Goal: Information Seeking & Learning: Find specific fact

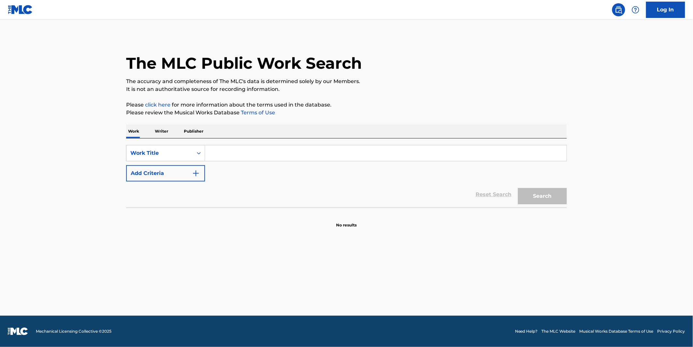
click at [214, 149] on input "Search Form" at bounding box center [386, 153] width 362 height 16
paste input "CASH APP OR ZELLE"
type input "CASH APP OR ZELLE"
click at [550, 188] on button "Search" at bounding box center [542, 196] width 49 height 16
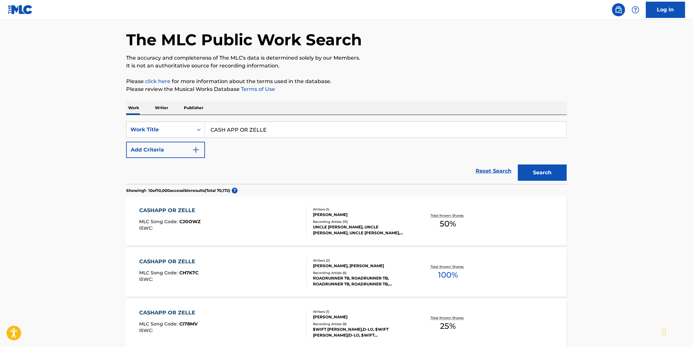
scroll to position [36, 0]
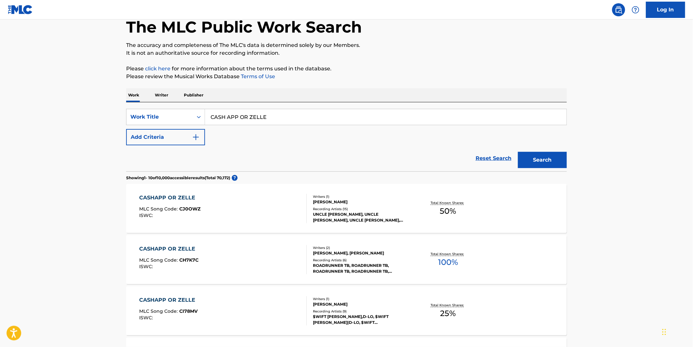
click at [179, 269] on div "ISWC :" at bounding box center [169, 267] width 59 height 5
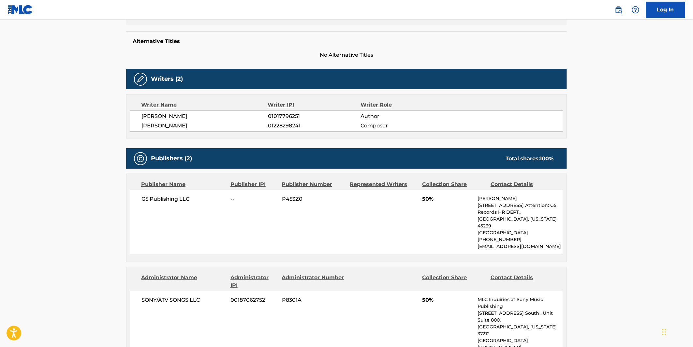
scroll to position [217, 0]
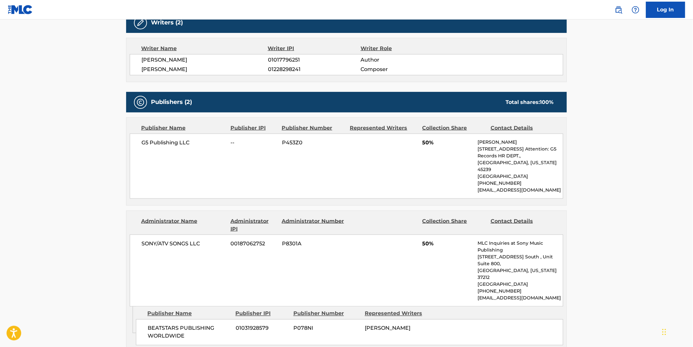
click at [159, 142] on span "G5 Publishing LLC" at bounding box center [184, 143] width 84 height 8
drag, startPoint x: 159, startPoint y: 142, endPoint x: 154, endPoint y: 143, distance: 5.0
click at [154, 143] on span "G5 Publishing LLC" at bounding box center [184, 143] width 84 height 8
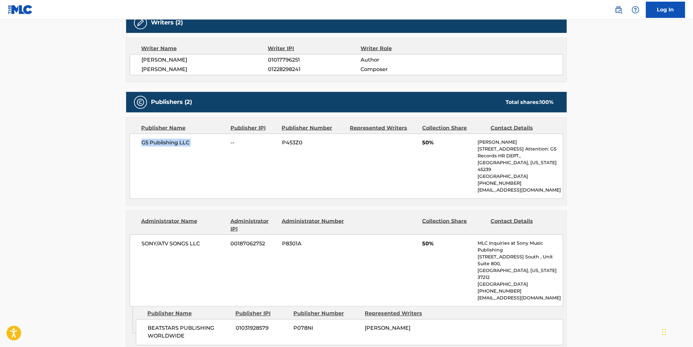
click at [154, 143] on span "G5 Publishing LLC" at bounding box center [184, 143] width 84 height 8
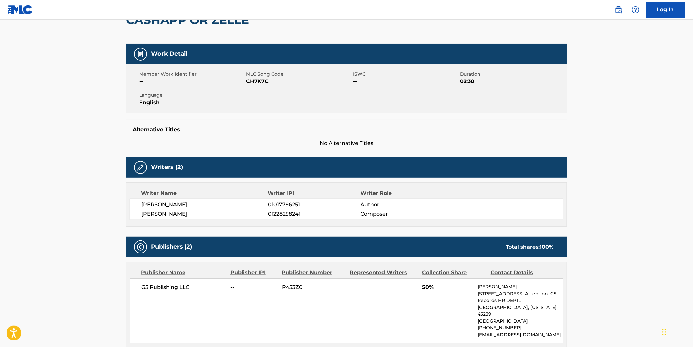
click at [159, 206] on span "TERRANCE BYRD" at bounding box center [205, 205] width 127 height 8
copy div "TERRANCE BYRD"
click at [168, 211] on span "RUSTEM SAYQARDANOV" at bounding box center [205, 214] width 127 height 8
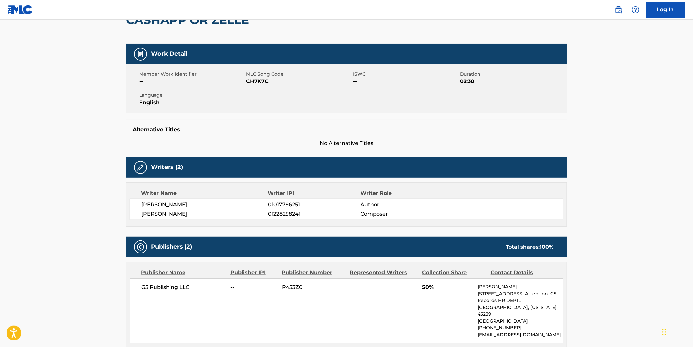
click at [168, 211] on span "RUSTEM SAYQARDANOV" at bounding box center [205, 214] width 127 height 8
copy div "RUSTEM SAYQARDANOV"
click at [279, 213] on span "01228298241" at bounding box center [314, 214] width 93 height 8
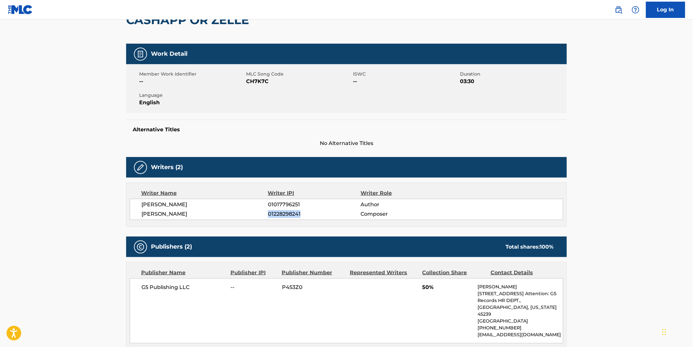
copy span "01228298241"
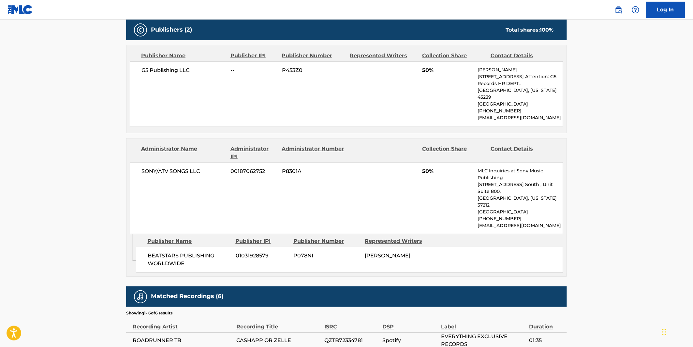
click at [178, 70] on span "G5 Publishing LLC" at bounding box center [184, 71] width 84 height 8
copy div "G5 Publishing LLC"
click at [164, 172] on div "SONY/ATV SONGS LLC 00187062752 P8301A 50% MLC Inquiries at Sony Music Publishin…" at bounding box center [347, 198] width 434 height 72
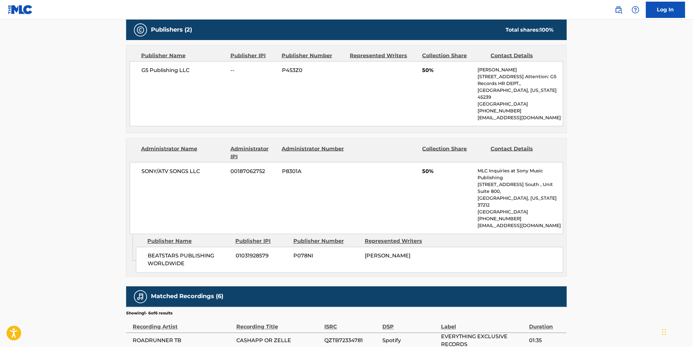
click at [175, 252] on span "BEATSTARS PUBLISHING WORLDWIDE" at bounding box center [189, 260] width 83 height 16
copy div "BEATSTARS PUBLISHING WORLDWIDE"
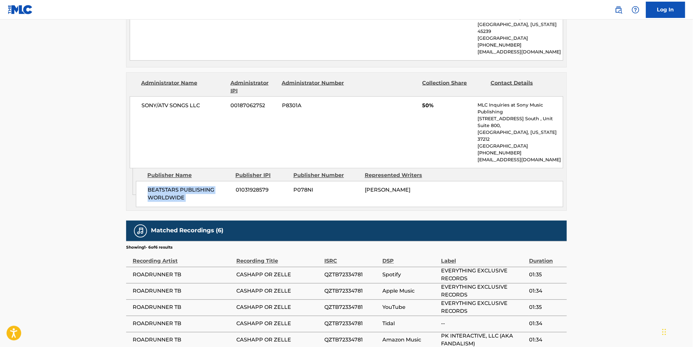
scroll to position [394, 0]
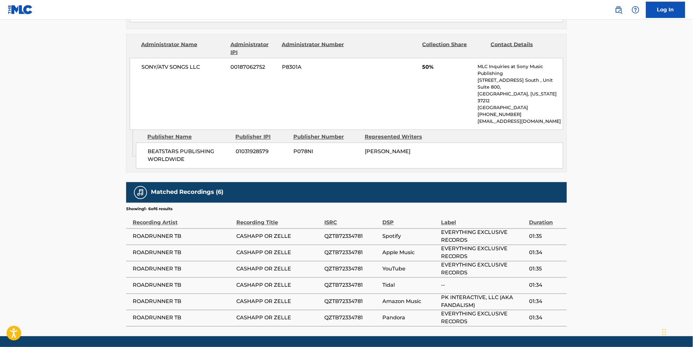
click at [339, 233] on span "QZTB72334781" at bounding box center [352, 237] width 55 height 8
copy span "QZTB72334781"
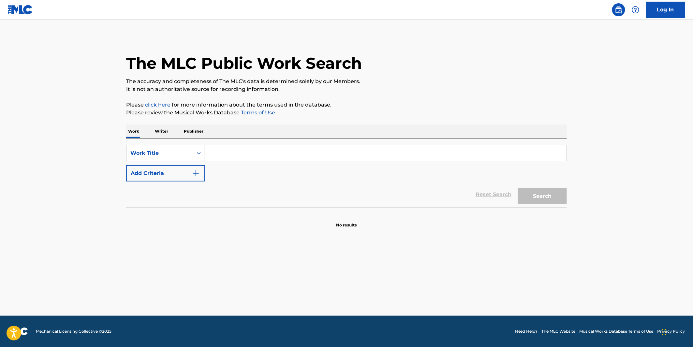
click at [216, 156] on input "Search Form" at bounding box center [386, 153] width 362 height 16
paste input "[PERSON_NAME] - amazing"
drag, startPoint x: 236, startPoint y: 153, endPoint x: 173, endPoint y: 149, distance: 63.7
click at [173, 148] on div "SearchWithCriteriaaef352ce-0a5b-46b5-9e28-eed348d8d760 Work Title [PERSON_NAME]…" at bounding box center [346, 153] width 441 height 16
type input "amazing"
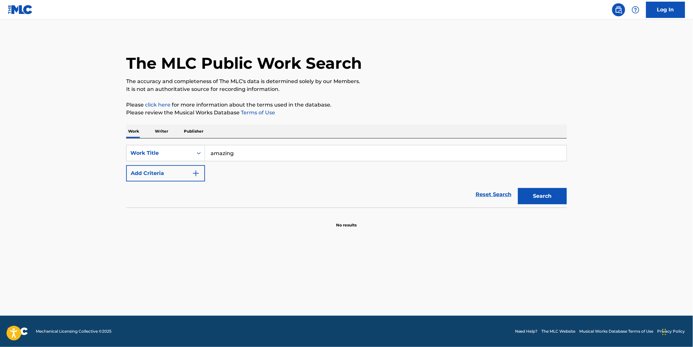
click at [165, 172] on button "Add Criteria" at bounding box center [165, 173] width 79 height 16
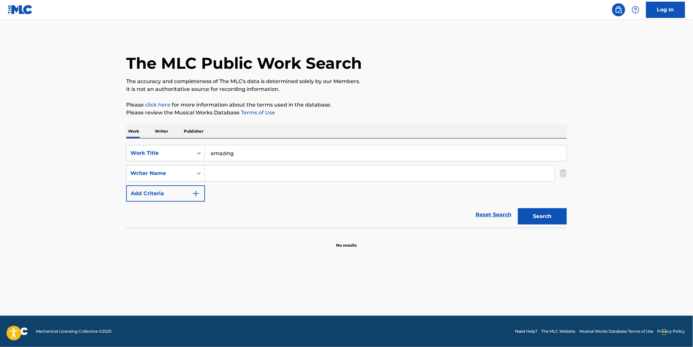
click at [241, 176] on input "Search Form" at bounding box center [380, 174] width 350 height 16
type input "DAY"
click at [518, 208] on button "Search" at bounding box center [542, 216] width 49 height 16
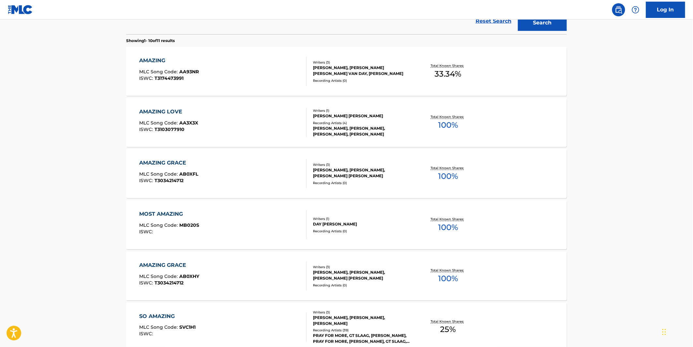
scroll to position [181, 0]
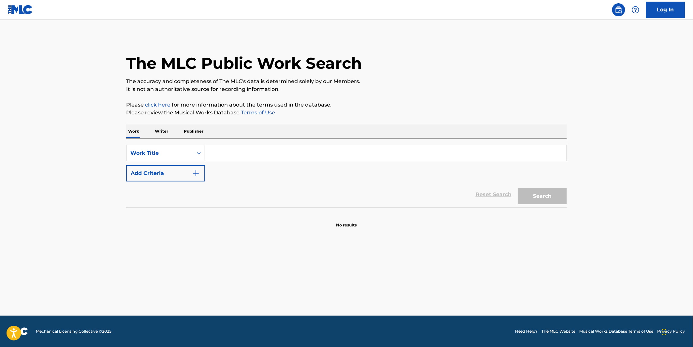
click at [225, 153] on input "Search Form" at bounding box center [386, 153] width 362 height 16
paste input "beautiful dreamer"
type input "beautiful dreamer"
click at [193, 170] on img "Search Form" at bounding box center [196, 174] width 8 height 8
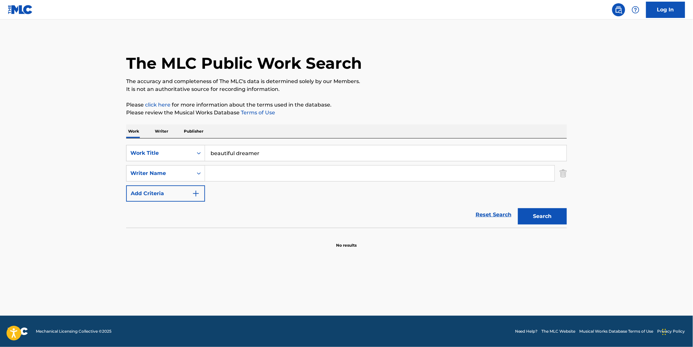
click at [249, 171] on input "Search Form" at bounding box center [380, 174] width 350 height 16
type input "THELASTTRACK"
click at [518, 208] on button "Search" at bounding box center [542, 216] width 49 height 16
